Goal: Information Seeking & Learning: Learn about a topic

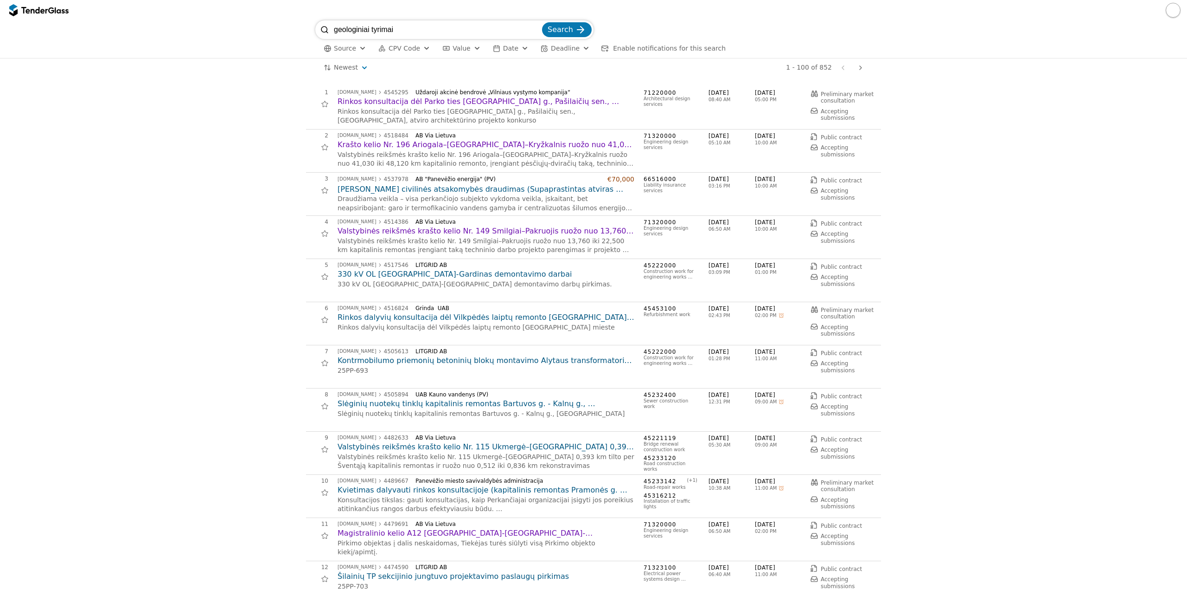
drag, startPoint x: 443, startPoint y: 31, endPoint x: 235, endPoint y: 50, distance: 209.1
click at [236, 50] on div "geologiniai tyrimai Search Source CPV Code Type Buyer Value Date Deadline Enabl…" at bounding box center [594, 39] width 1178 height 38
click at [444, 50] on div "button" at bounding box center [446, 48] width 26 height 24
click at [409, 49] on span "CPV Code" at bounding box center [405, 48] width 32 height 7
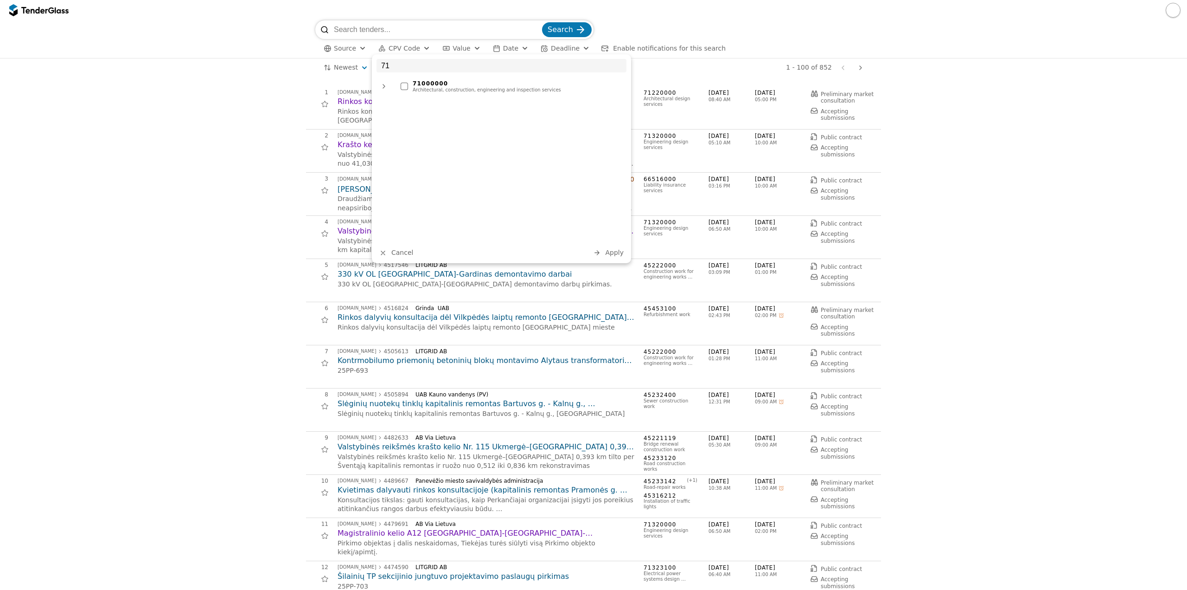
type input "71"
click at [427, 87] on div "Architectural, construction, engineering and inspection services" at bounding box center [517, 90] width 209 height 6
click at [610, 250] on span "Apply" at bounding box center [614, 252] width 19 height 7
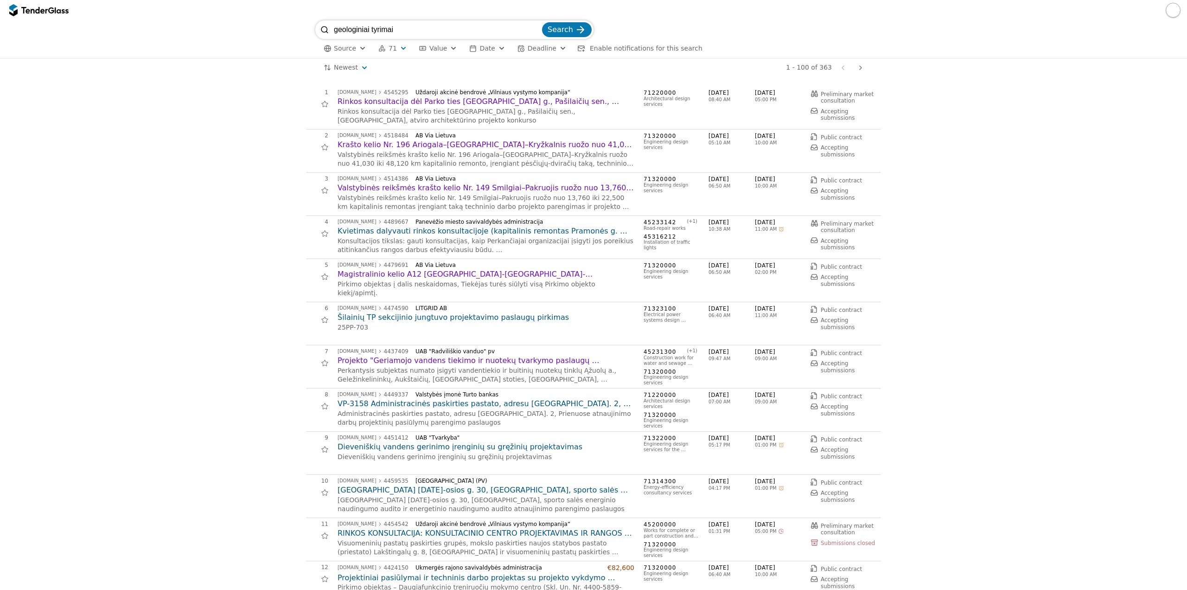
drag, startPoint x: 422, startPoint y: 32, endPoint x: 280, endPoint y: 39, distance: 141.6
click at [280, 39] on div "geologiniai tyrimai Search Source 71 Type Buyer Value Date Deadline Enable noti…" at bounding box center [594, 39] width 1178 height 38
click at [582, 29] on div "submit" at bounding box center [581, 30] width 36 height 36
